Goal: Task Accomplishment & Management: Manage account settings

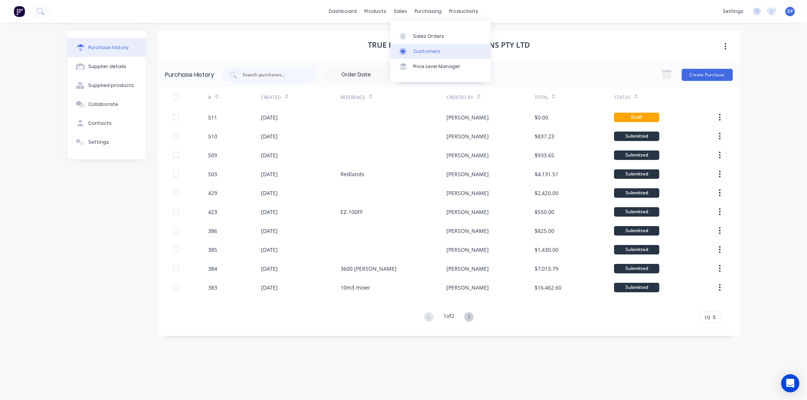
click at [419, 51] on div "Customers" at bounding box center [426, 51] width 27 height 7
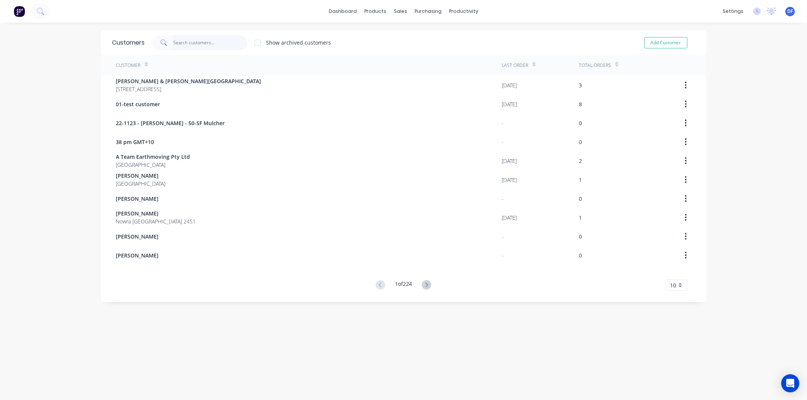
click at [198, 40] on input "text" at bounding box center [210, 42] width 74 height 15
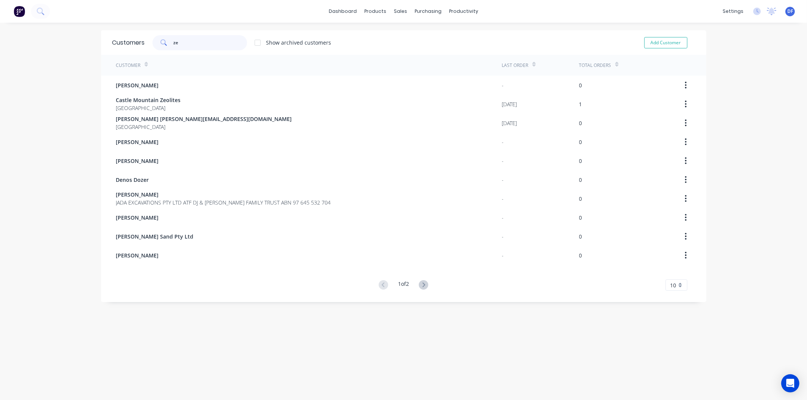
type input "zeo"
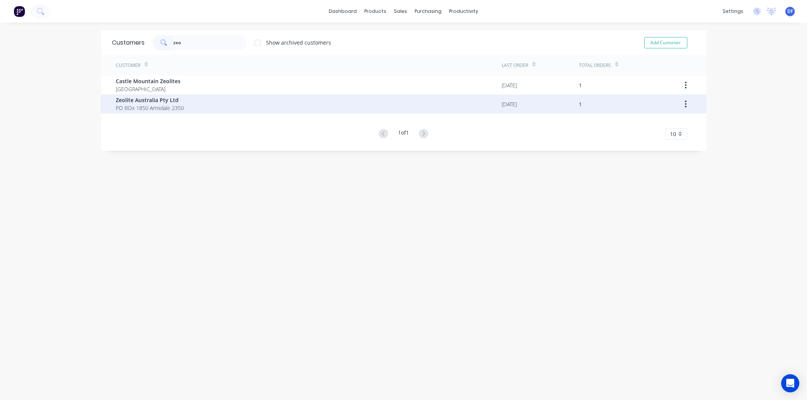
click at [152, 104] on span "PO BOx 1850 Armidale 2350" at bounding box center [150, 108] width 68 height 8
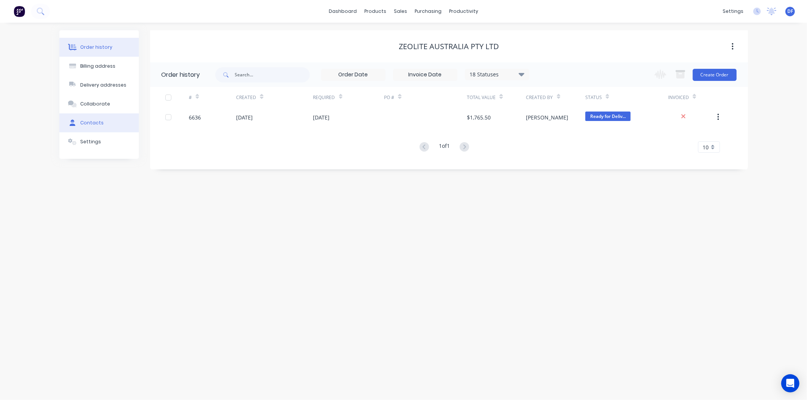
click at [98, 123] on div "Contacts" at bounding box center [91, 123] width 23 height 7
select select "AU"
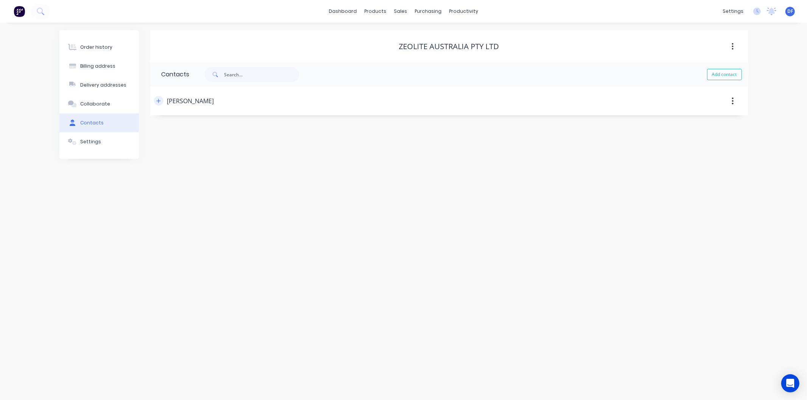
click at [159, 99] on icon "button" at bounding box center [158, 100] width 5 height 5
drag, startPoint x: 220, startPoint y: 159, endPoint x: 162, endPoint y: 162, distance: 57.9
click at [162, 162] on input "[EMAIL_ADDRESS][DOMAIN_NAME]" at bounding box center [224, 159] width 124 height 11
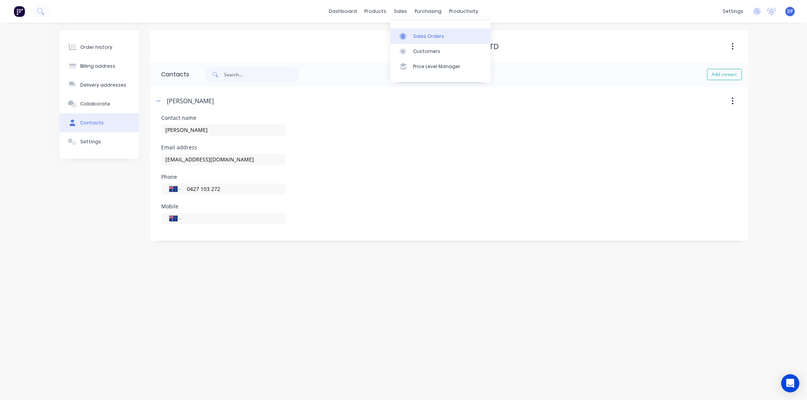
click at [424, 33] on div "Sales Orders" at bounding box center [428, 36] width 31 height 7
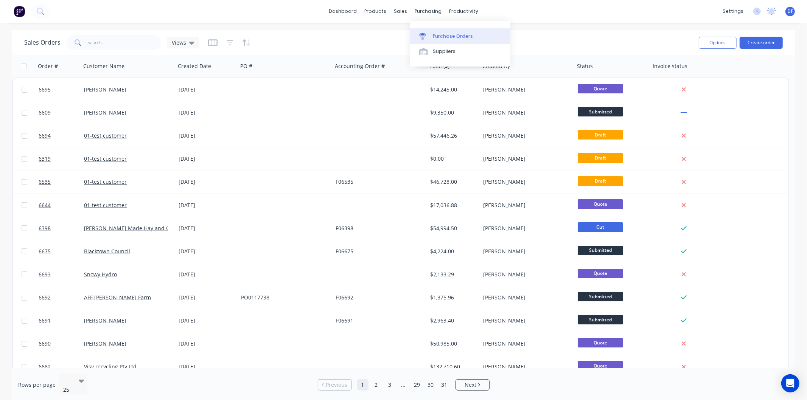
click at [443, 31] on link "Purchase Orders" at bounding box center [460, 35] width 100 height 15
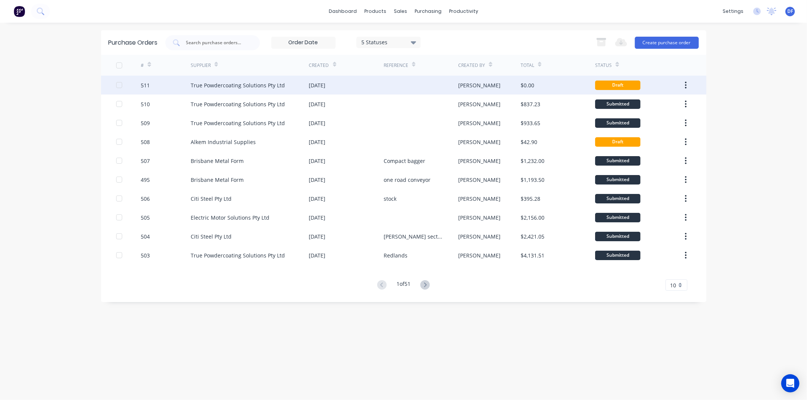
click at [272, 82] on div "True Powdercoating Solutions Pty Ltd" at bounding box center [238, 85] width 94 height 8
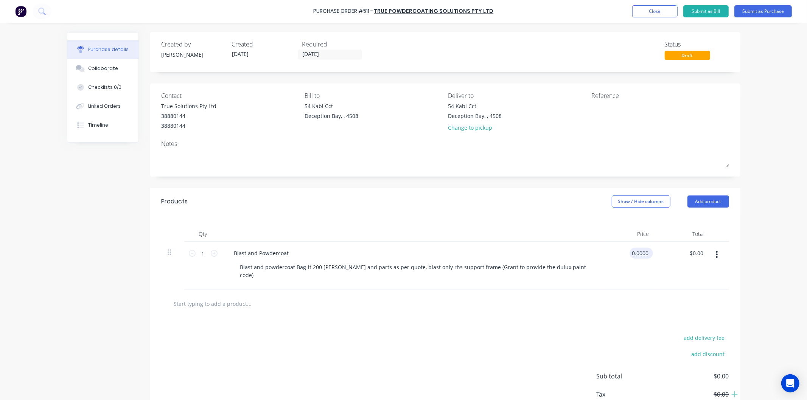
drag, startPoint x: 645, startPoint y: 254, endPoint x: 630, endPoint y: 252, distance: 15.2
click at [630, 254] on input "0.0000" at bounding box center [639, 253] width 20 height 11
click at [630, 252] on input "0.0000" at bounding box center [639, 253] width 20 height 11
drag, startPoint x: 630, startPoint y: 253, endPoint x: 651, endPoint y: 242, distance: 23.2
click at [645, 251] on input "0.0000" at bounding box center [639, 253] width 20 height 11
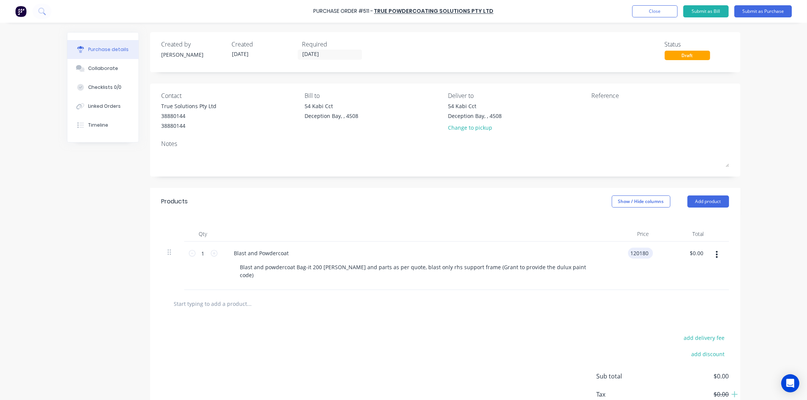
click at [636, 252] on input "120180" at bounding box center [639, 253] width 22 height 11
type input "$12,180.00"
click at [675, 272] on div "$12,180.00 $0.00" at bounding box center [682, 266] width 55 height 48
click at [579, 308] on div at bounding box center [445, 304] width 567 height 28
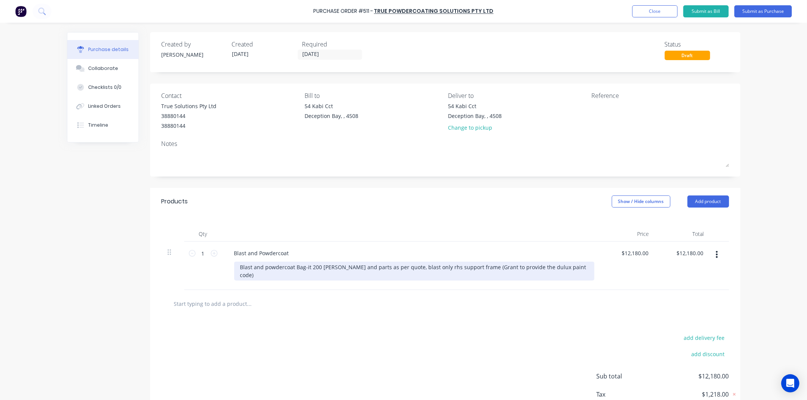
click at [563, 267] on div "Blast and powdercoat Bag-it 200 [PERSON_NAME] and parts as per quote, blast onl…" at bounding box center [414, 271] width 360 height 19
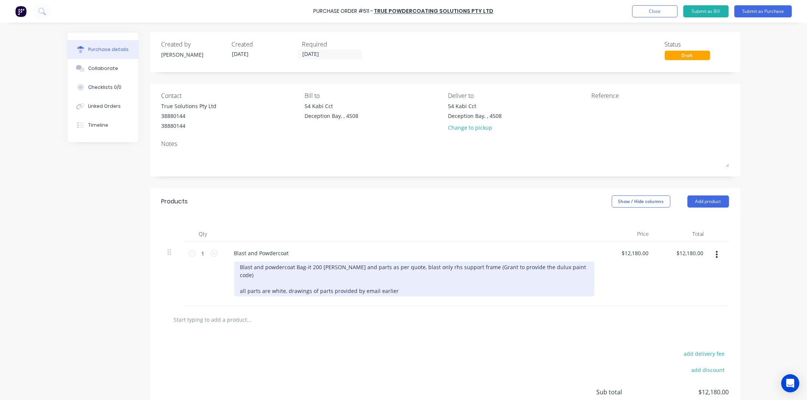
click at [280, 267] on div "Blast and powdercoat Bag-it 200 [PERSON_NAME] and parts as per quote, blast onl…" at bounding box center [414, 279] width 360 height 35
drag, startPoint x: 430, startPoint y: 267, endPoint x: 423, endPoint y: 266, distance: 7.2
click at [423, 266] on div "Blast and powder coat Bag-it 200 [PERSON_NAME] and parts as per quote, blast on…" at bounding box center [414, 279] width 360 height 35
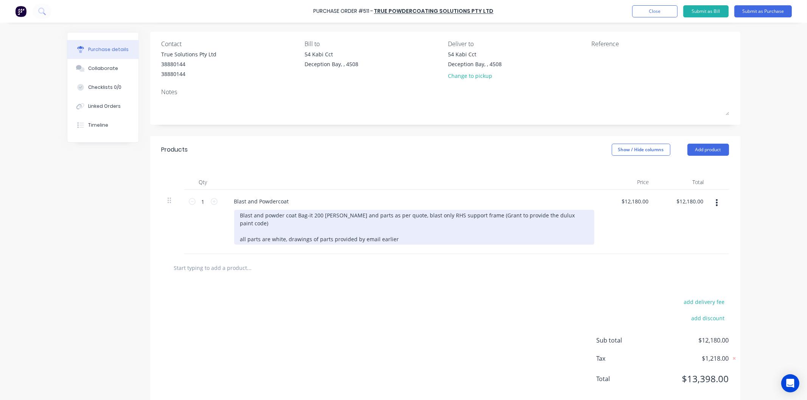
scroll to position [58, 0]
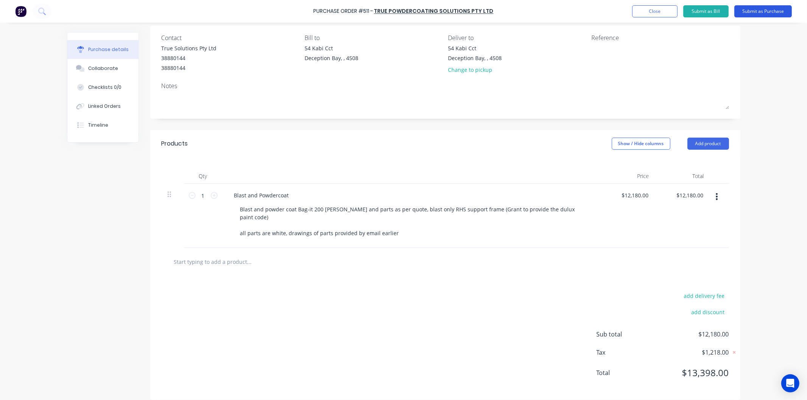
click at [759, 10] on button "Submit as Purchase" at bounding box center [763, 11] width 58 height 12
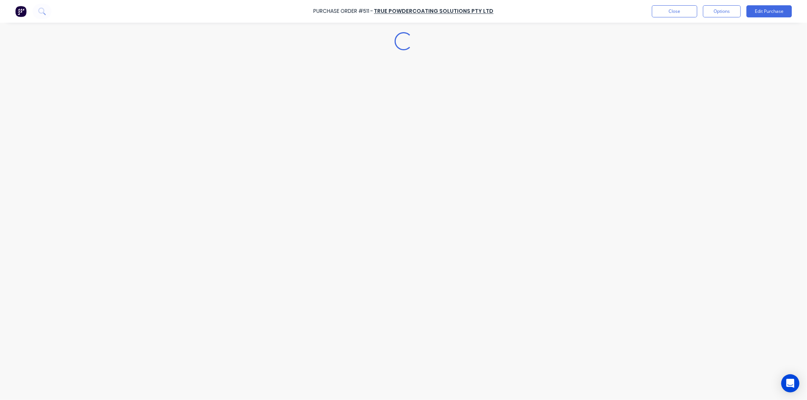
scroll to position [0, 0]
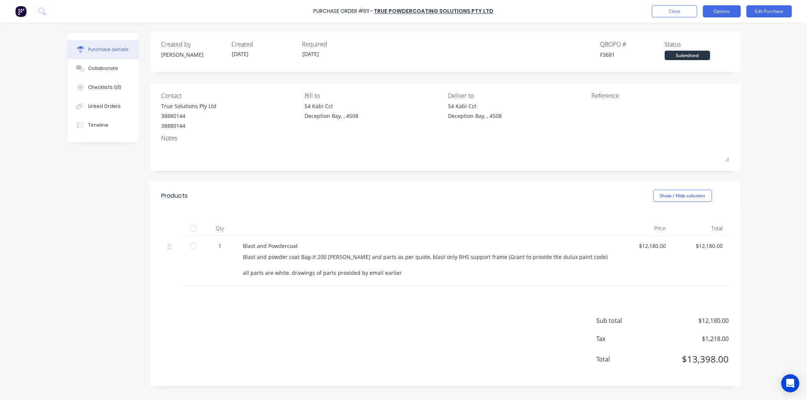
click at [718, 11] on button "Options" at bounding box center [722, 11] width 38 height 12
click at [690, 31] on div "Print / Email" at bounding box center [705, 30] width 58 height 11
click at [689, 45] on div "With pricing" at bounding box center [705, 45] width 58 height 11
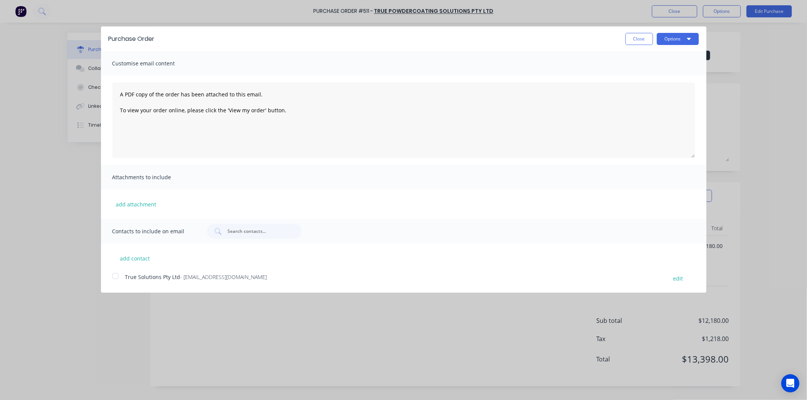
click at [116, 277] on div at bounding box center [115, 276] width 15 height 15
click at [674, 40] on button "Options" at bounding box center [678, 39] width 42 height 12
click at [647, 71] on div "Email" at bounding box center [663, 73] width 58 height 11
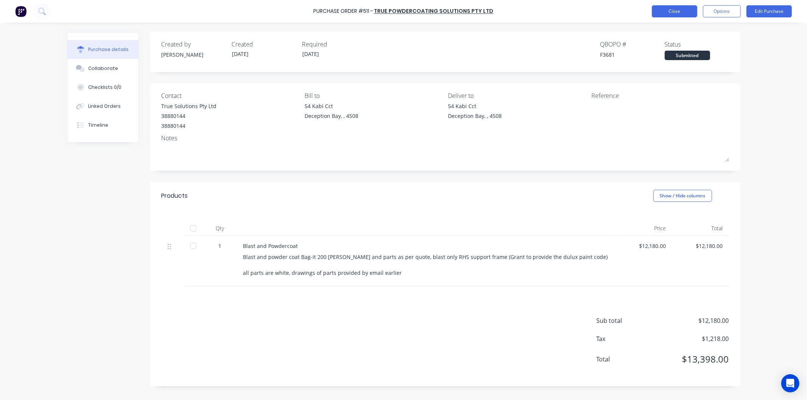
click at [679, 11] on button "Close" at bounding box center [674, 11] width 45 height 12
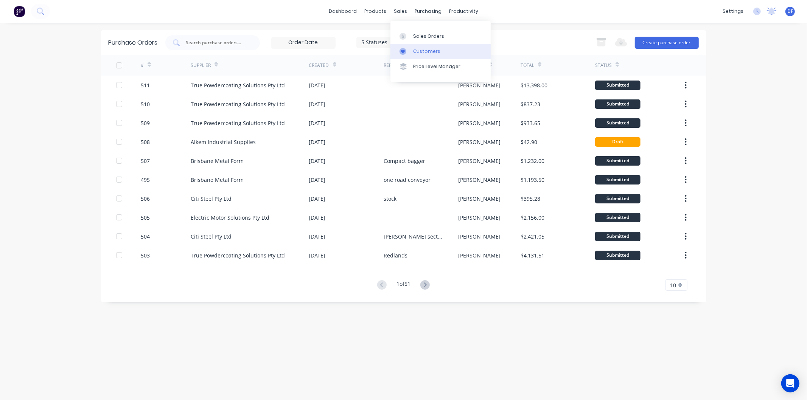
click at [426, 50] on div "Customers" at bounding box center [426, 51] width 27 height 7
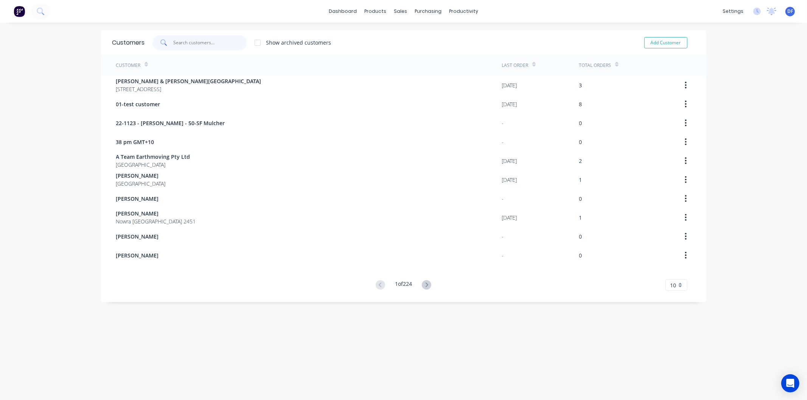
click at [188, 43] on input "text" at bounding box center [210, 42] width 74 height 15
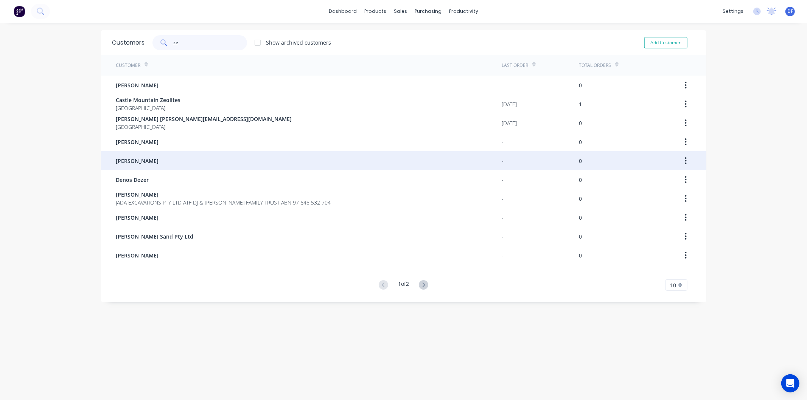
type input "z"
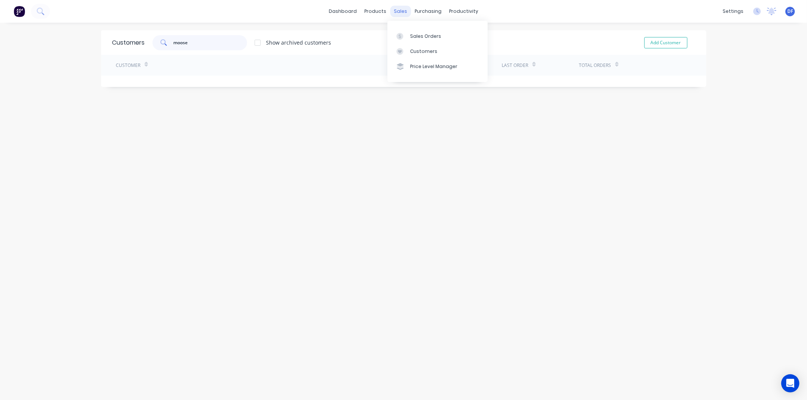
type input "moose"
click at [396, 12] on div "sales" at bounding box center [400, 11] width 21 height 11
click at [420, 37] on div "Sales Orders" at bounding box center [425, 36] width 31 height 7
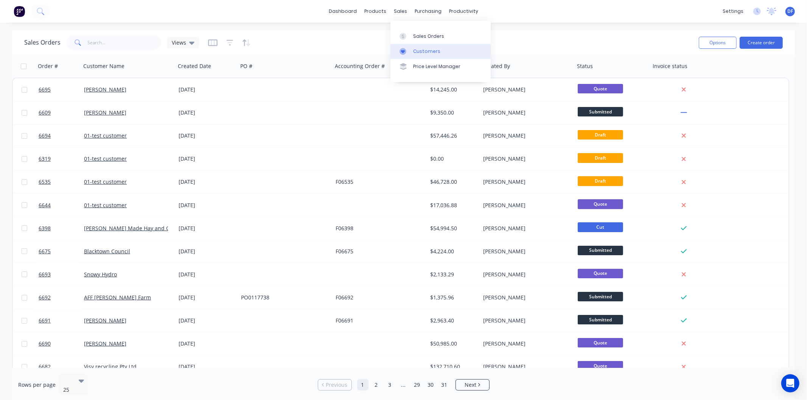
click at [423, 50] on div "Customers" at bounding box center [426, 51] width 27 height 7
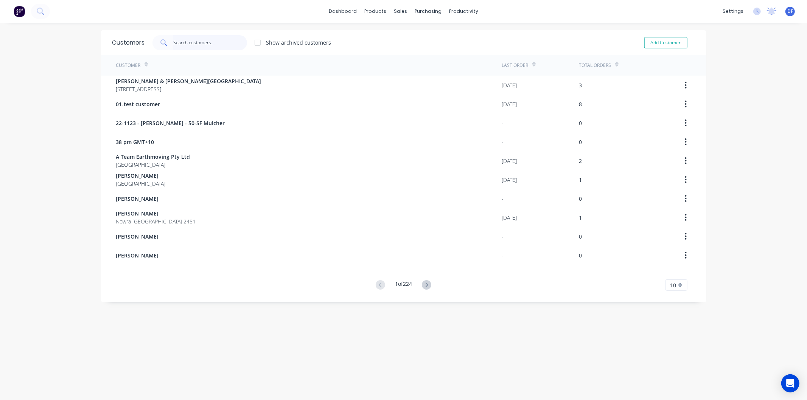
click at [184, 43] on input "text" at bounding box center [210, 42] width 74 height 15
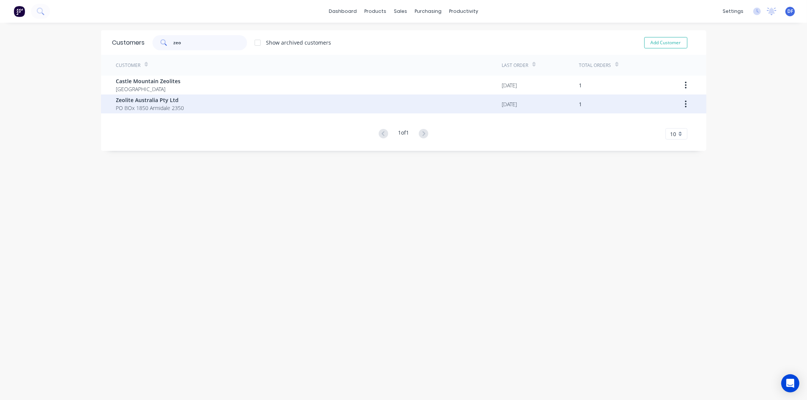
type input "zeo"
click at [144, 99] on span "Zeolite Australia Pty Ltd" at bounding box center [150, 100] width 68 height 8
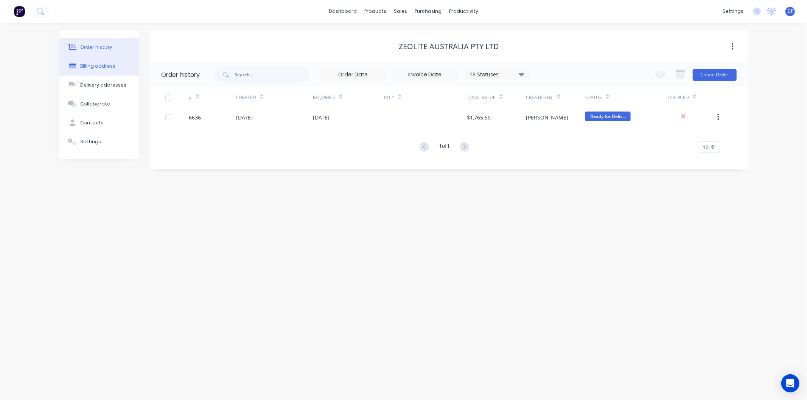
click at [94, 66] on div "Billing address" at bounding box center [97, 66] width 35 height 7
select select "AU"
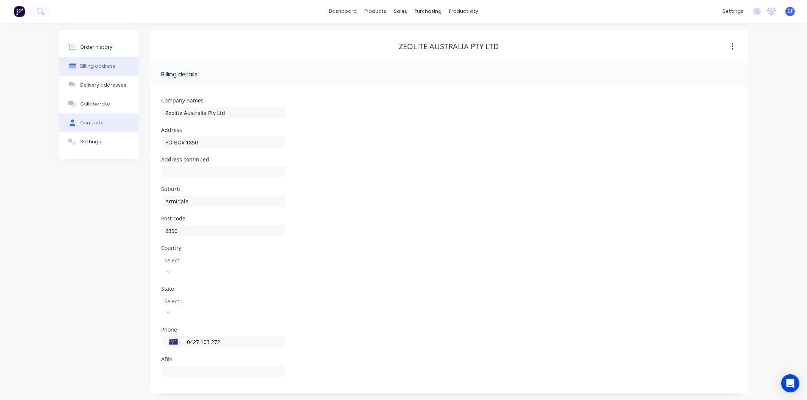
click at [93, 120] on div "Contacts" at bounding box center [91, 123] width 23 height 7
select select "AU"
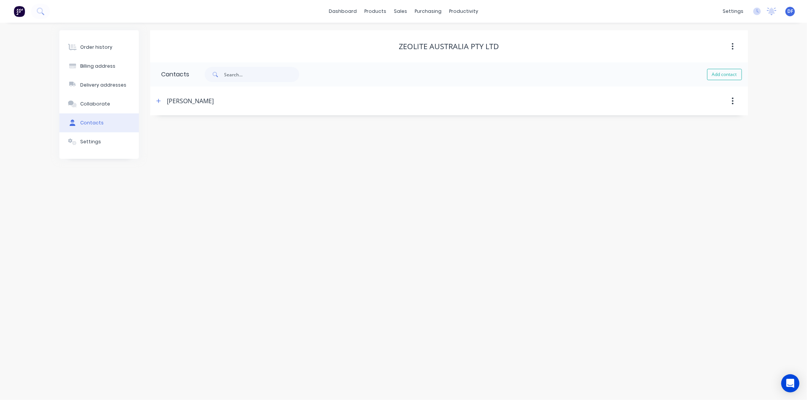
drag, startPoint x: 156, startPoint y: 101, endPoint x: 164, endPoint y: 122, distance: 22.1
click at [156, 101] on icon "button" at bounding box center [158, 100] width 5 height 5
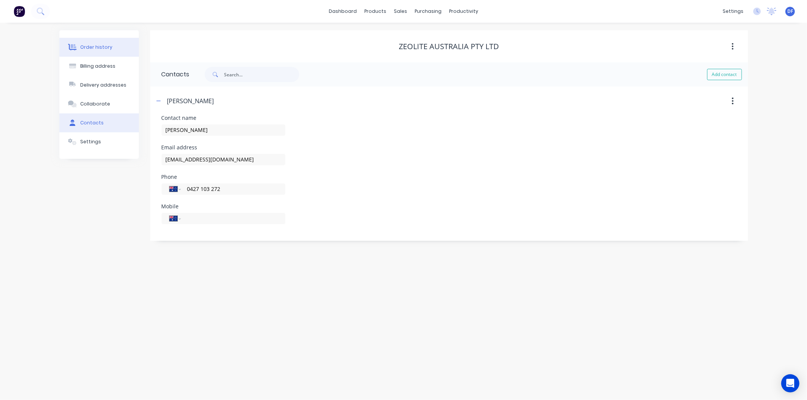
click at [106, 48] on div "Order history" at bounding box center [96, 47] width 32 height 7
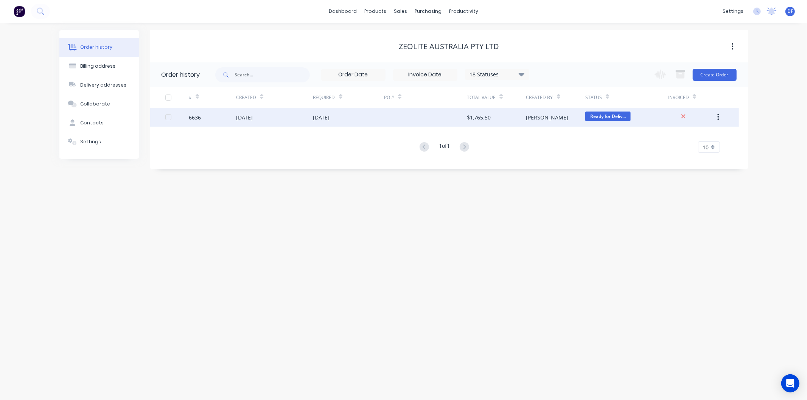
click at [249, 117] on div "[DATE]" at bounding box center [244, 117] width 17 height 8
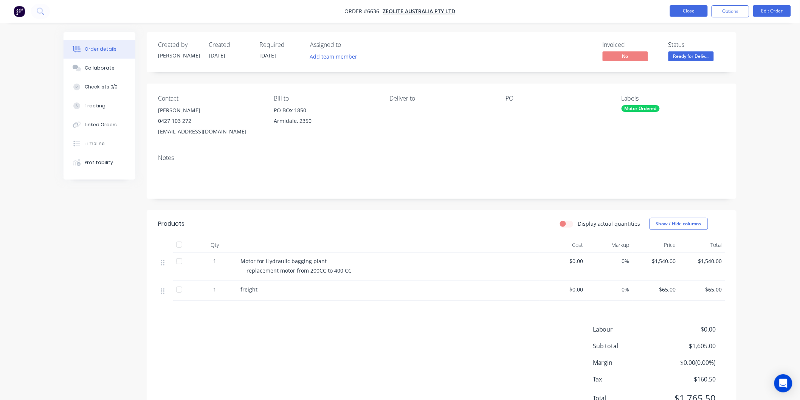
click at [682, 8] on button "Close" at bounding box center [689, 10] width 38 height 11
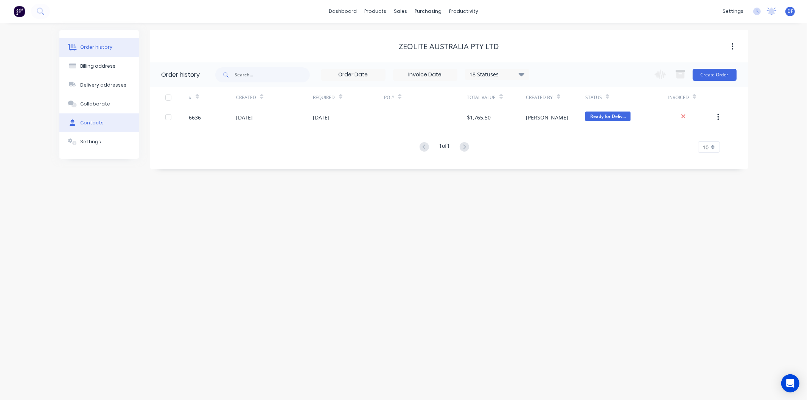
click at [93, 123] on div "Contacts" at bounding box center [91, 123] width 23 height 7
select select "AU"
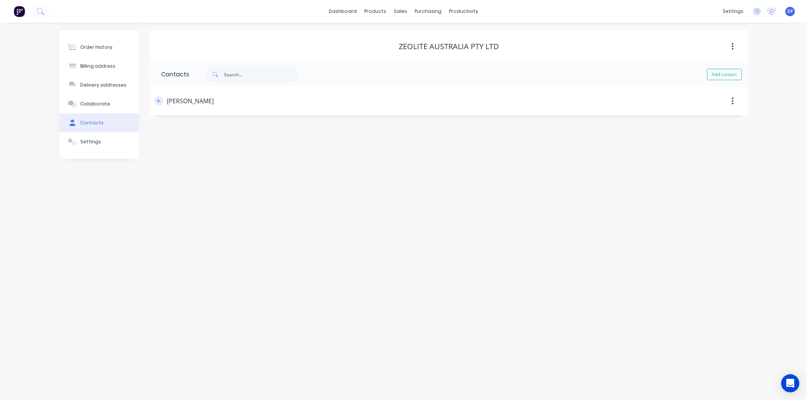
click at [157, 99] on icon "button" at bounding box center [158, 100] width 5 height 5
click at [100, 65] on div "Billing address" at bounding box center [97, 66] width 35 height 7
select select "AU"
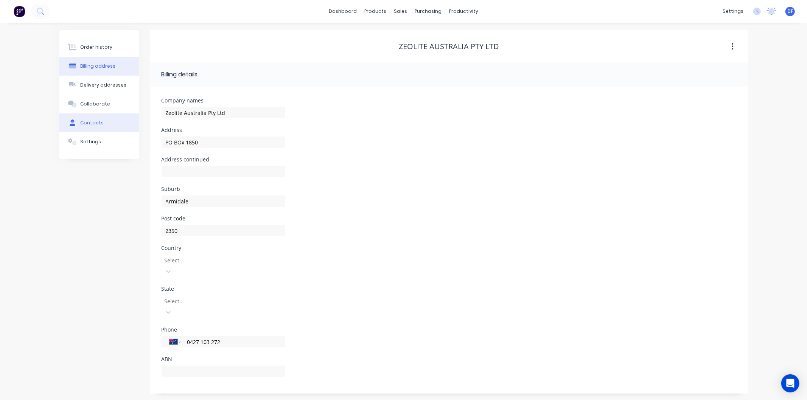
click at [95, 125] on div "Contacts" at bounding box center [91, 123] width 23 height 7
select select "AU"
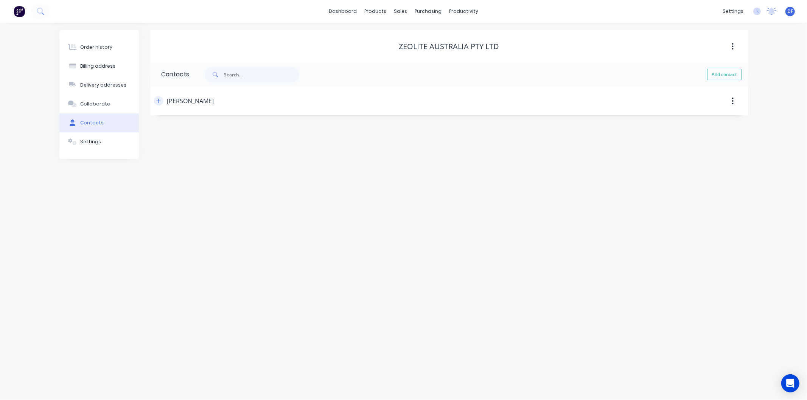
click at [159, 103] on icon "button" at bounding box center [158, 100] width 5 height 5
drag, startPoint x: 222, startPoint y: 157, endPoint x: 167, endPoint y: 158, distance: 55.2
click at [164, 157] on input "[EMAIL_ADDRESS][DOMAIN_NAME]" at bounding box center [224, 159] width 124 height 11
drag, startPoint x: 180, startPoint y: 166, endPoint x: 217, endPoint y: 158, distance: 37.8
click at [214, 158] on input "[EMAIL_ADDRESS][DOMAIN_NAME]" at bounding box center [224, 159] width 124 height 11
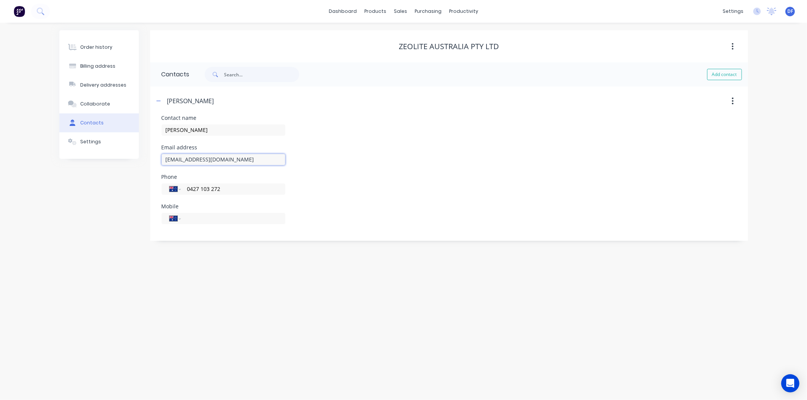
drag, startPoint x: 223, startPoint y: 158, endPoint x: 163, endPoint y: 160, distance: 59.8
click at [163, 160] on input "[EMAIL_ADDRESS][DOMAIN_NAME]" at bounding box center [224, 159] width 124 height 11
drag, startPoint x: 233, startPoint y: 188, endPoint x: 185, endPoint y: 187, distance: 47.7
click at [185, 187] on div "International [GEOGRAPHIC_DATA] [GEOGRAPHIC_DATA] [GEOGRAPHIC_DATA] [GEOGRAPHIC…" at bounding box center [224, 188] width 124 height 11
